Goal: Task Accomplishment & Management: Use online tool/utility

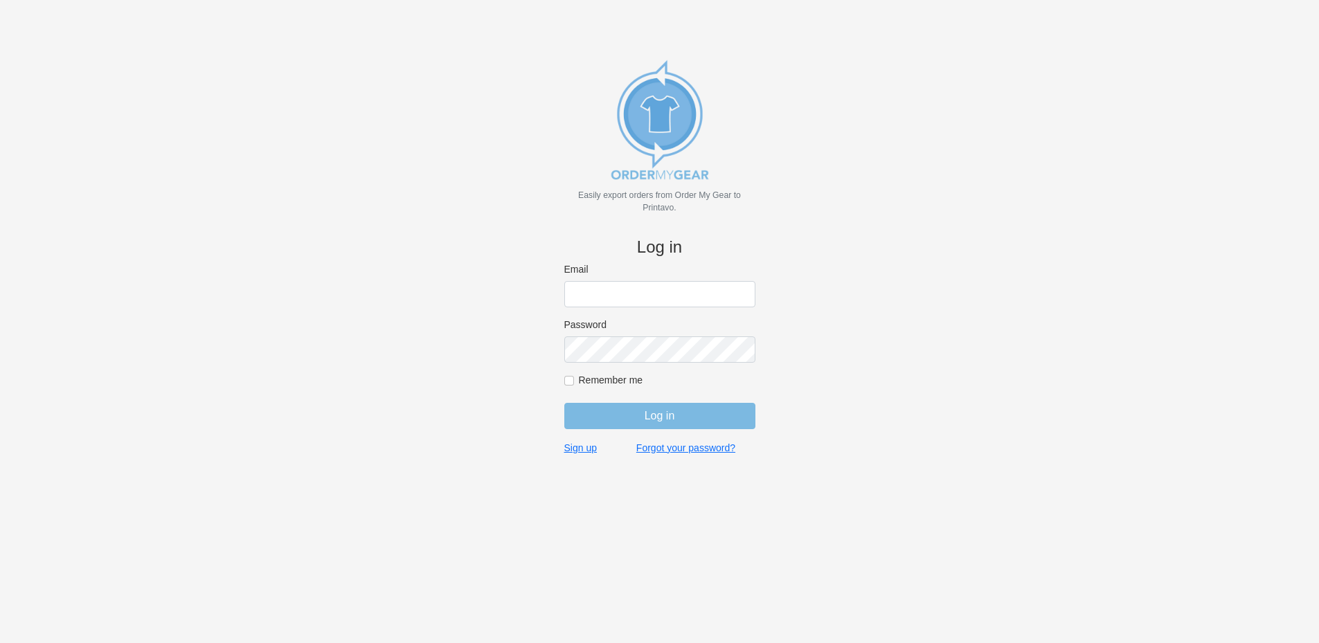
type input "[EMAIL_ADDRESS][DOMAIN_NAME]"
click at [648, 413] on input "Log in" at bounding box center [659, 416] width 191 height 26
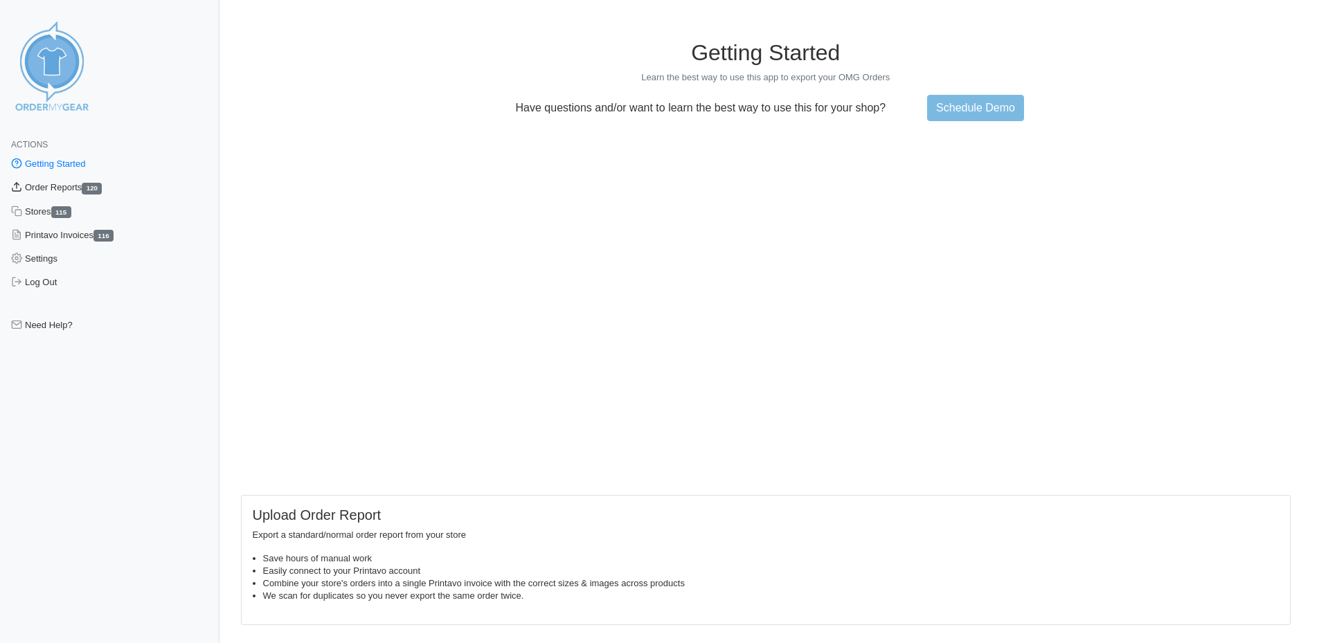
click at [57, 183] on link "Order Reports 120" at bounding box center [109, 188] width 219 height 24
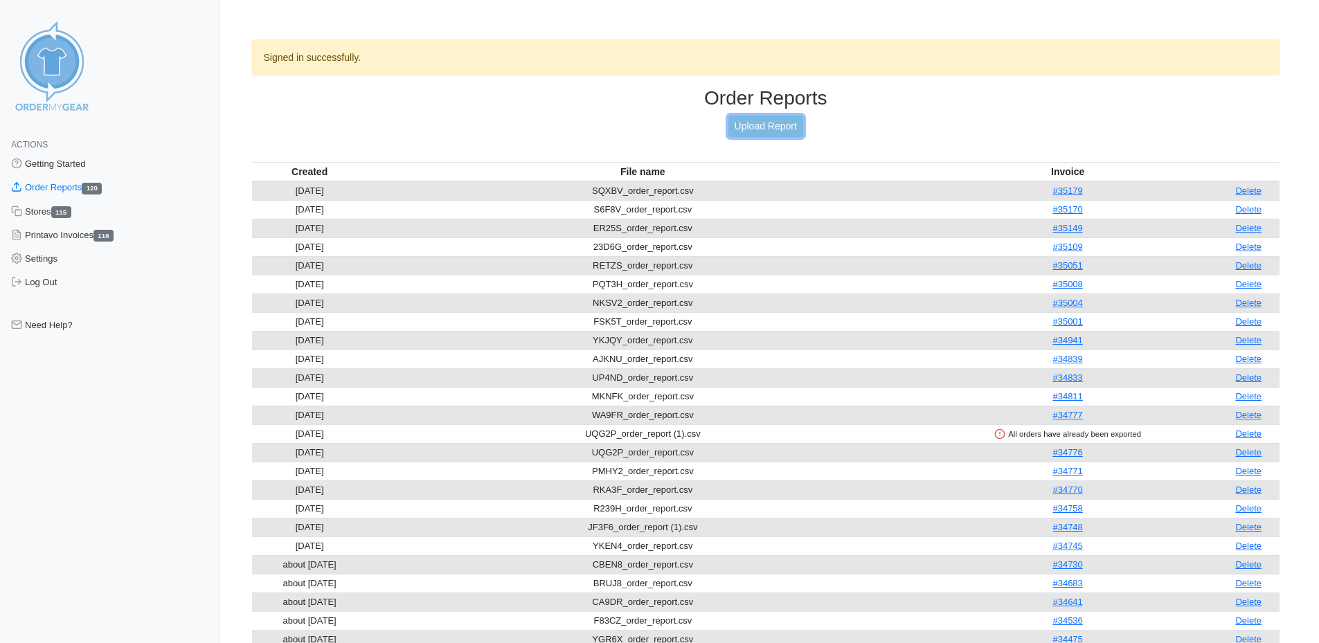
click at [747, 126] on link "Upload Report" at bounding box center [765, 126] width 75 height 21
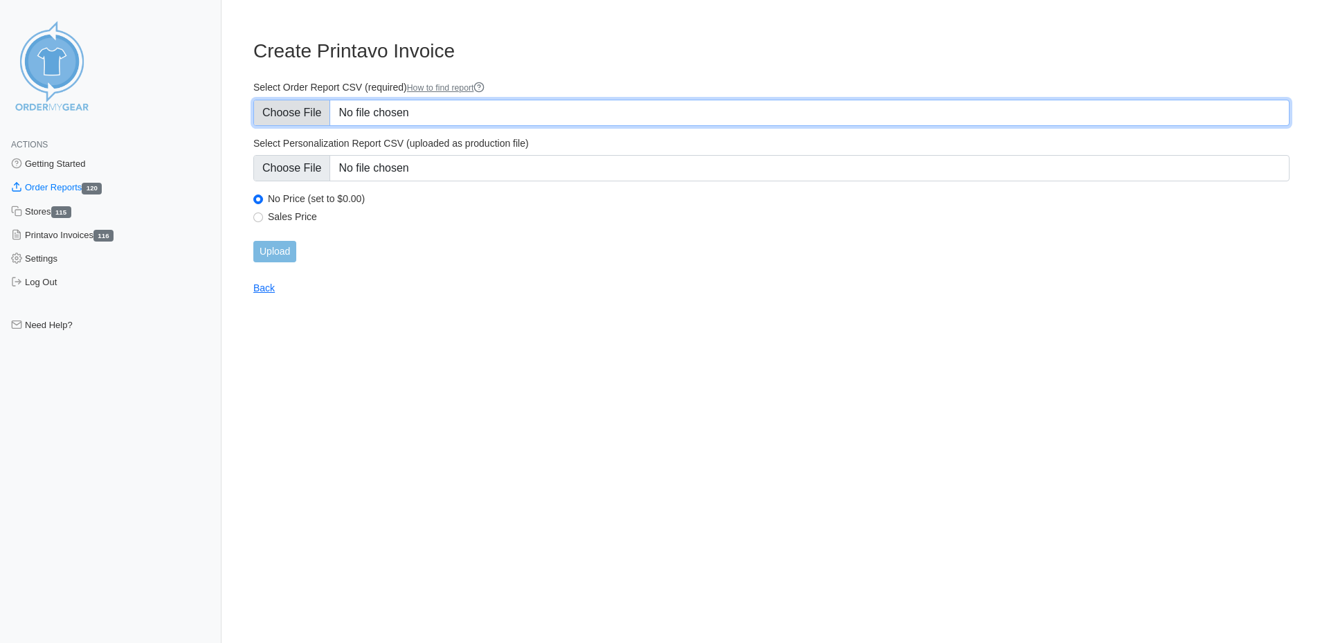
click at [426, 111] on input "Select Order Report CSV (required) How to find report" at bounding box center [771, 113] width 1036 height 26
type input "C:\fakepath\VH8T4_OrderReport.csv"
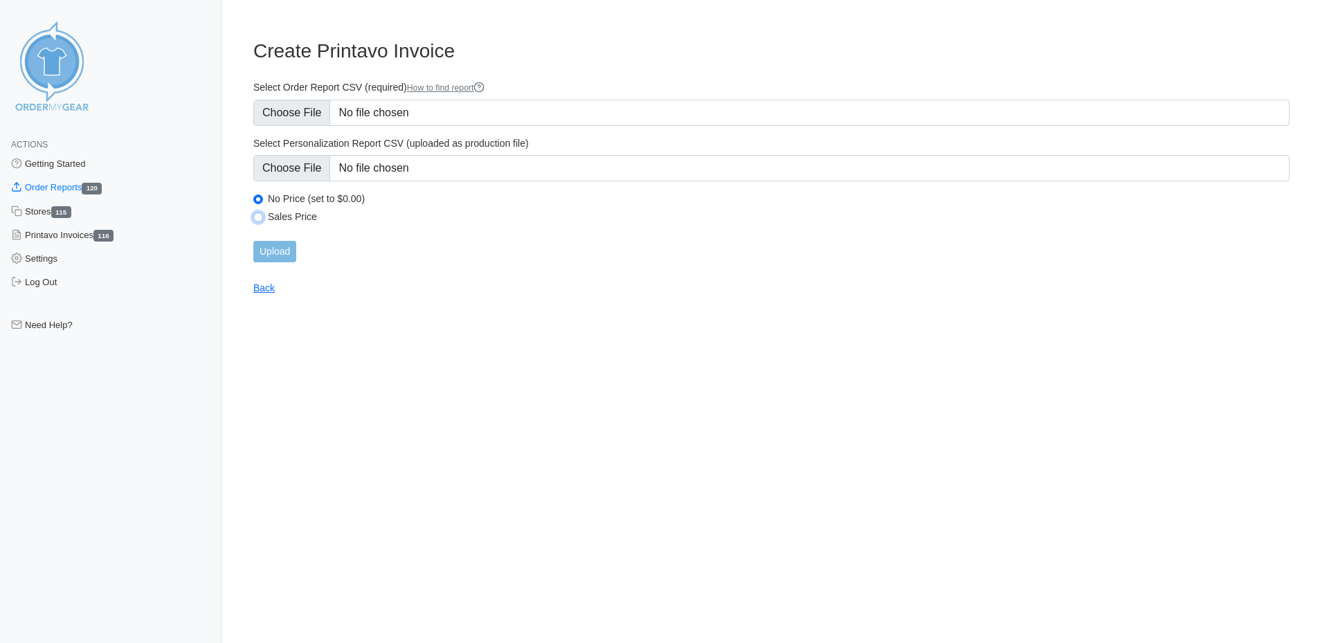
click at [257, 213] on input "Sales Price" at bounding box center [258, 218] width 10 height 10
radio input "true"
click at [270, 257] on input "Upload" at bounding box center [274, 251] width 43 height 21
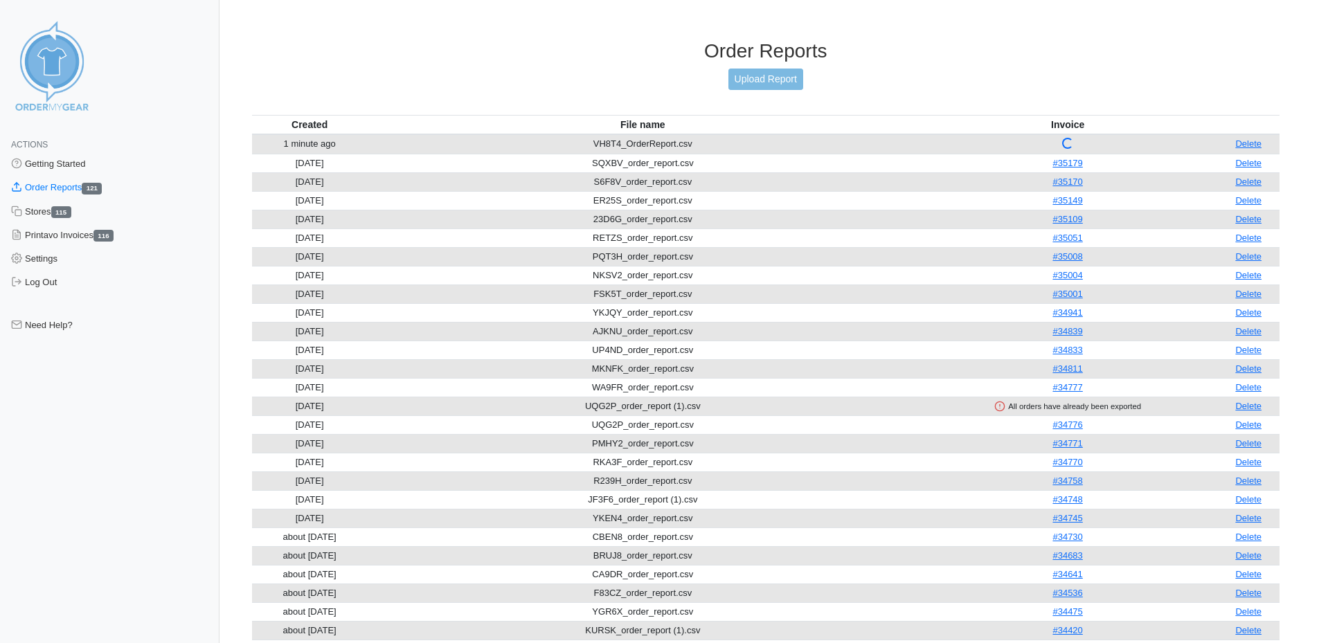
drag, startPoint x: 1242, startPoint y: 145, endPoint x: 739, endPoint y: 67, distance: 508.5
click at [1242, 145] on link "Delete" at bounding box center [1248, 143] width 26 height 10
click at [749, 78] on link "Upload Report" at bounding box center [765, 79] width 75 height 21
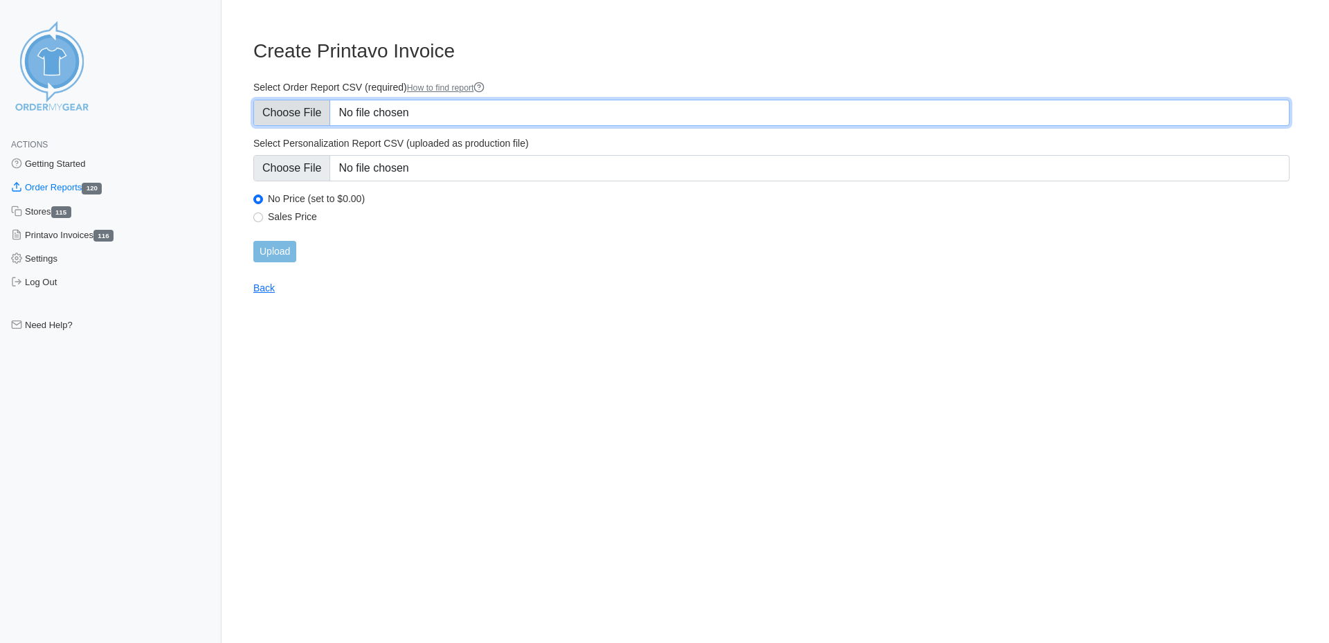
click at [422, 112] on input "Select Order Report CSV (required) How to find report" at bounding box center [771, 113] width 1036 height 26
type input "C:\fakepath\VH8T4_order_report.csv"
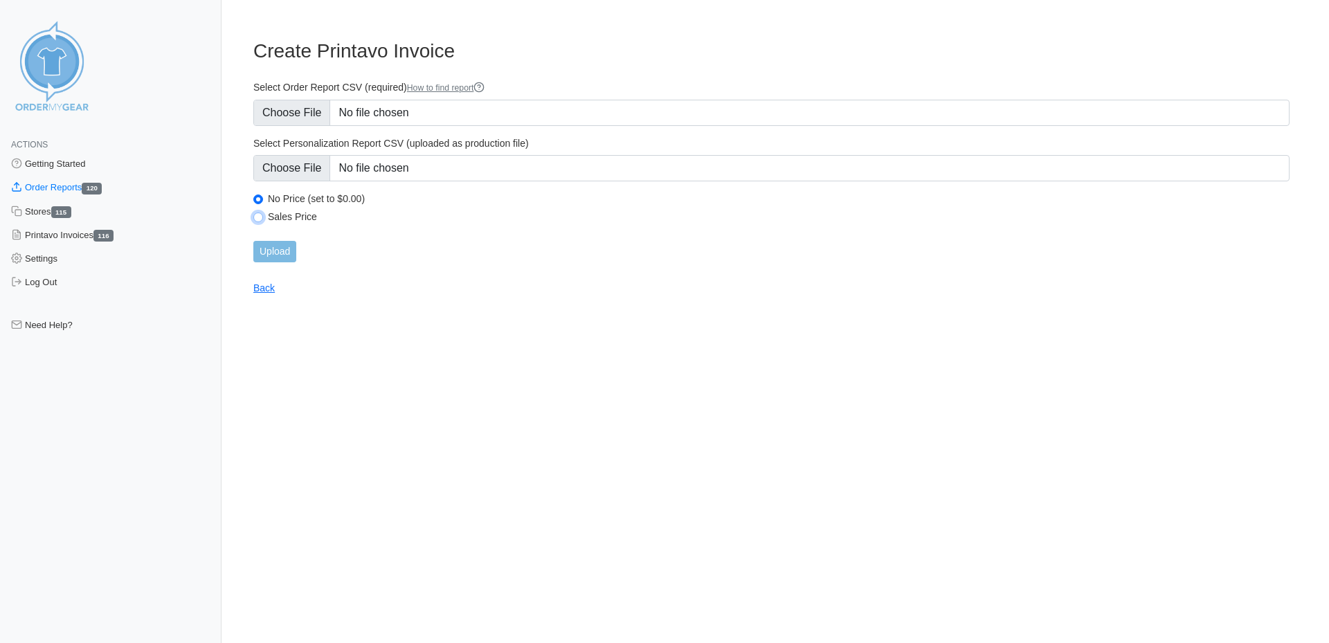
click at [259, 215] on input "Sales Price" at bounding box center [258, 218] width 10 height 10
radio input "true"
click at [269, 258] on input "Upload" at bounding box center [274, 251] width 43 height 21
